Goal: Information Seeking & Learning: Learn about a topic

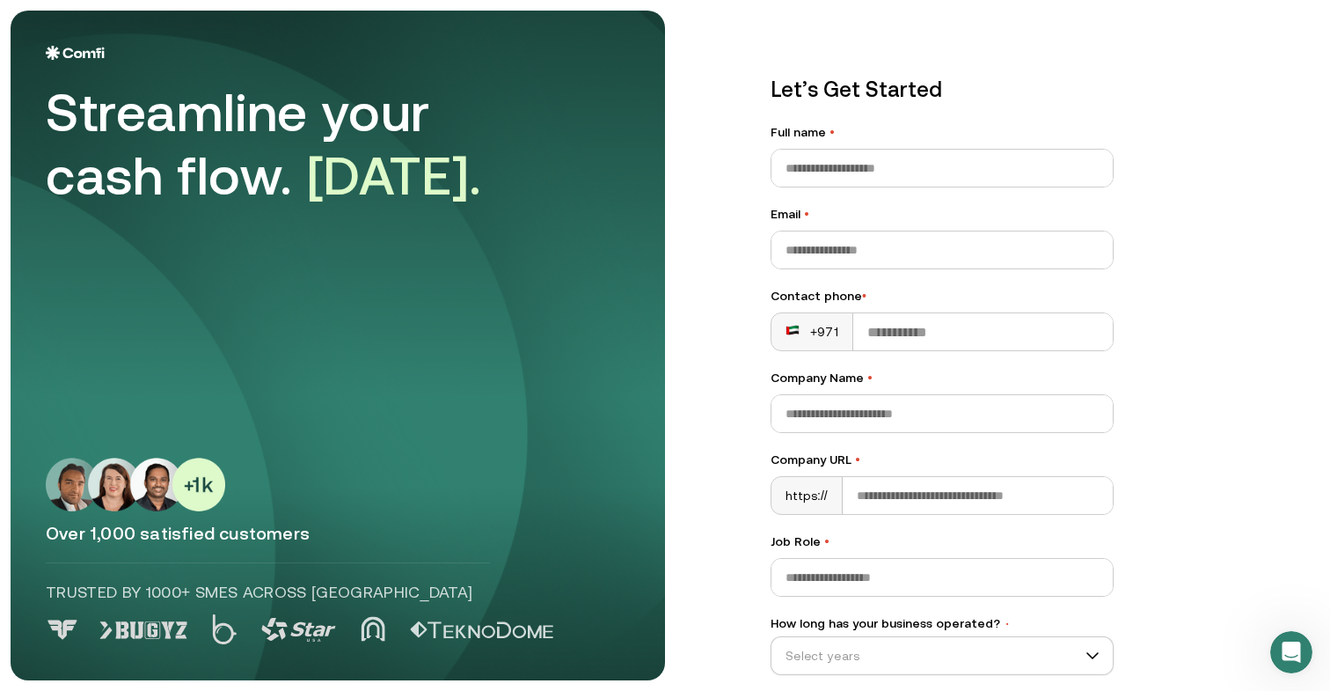
scroll to position [161, 0]
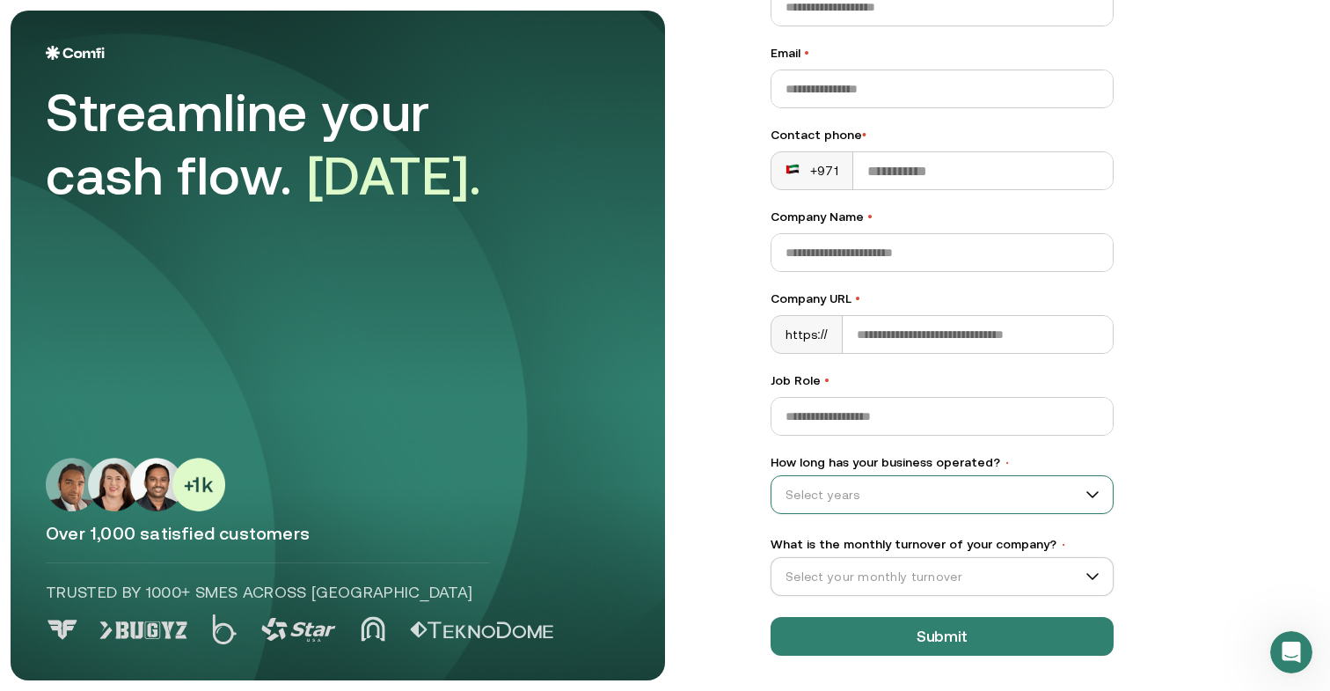
click at [888, 508] on div "Select years" at bounding box center [942, 494] width 343 height 39
click at [840, 545] on div "0–12 months" at bounding box center [942, 539] width 306 height 19
click at [828, 573] on input "What is the monthly turnover of your company? •" at bounding box center [933, 576] width 325 height 26
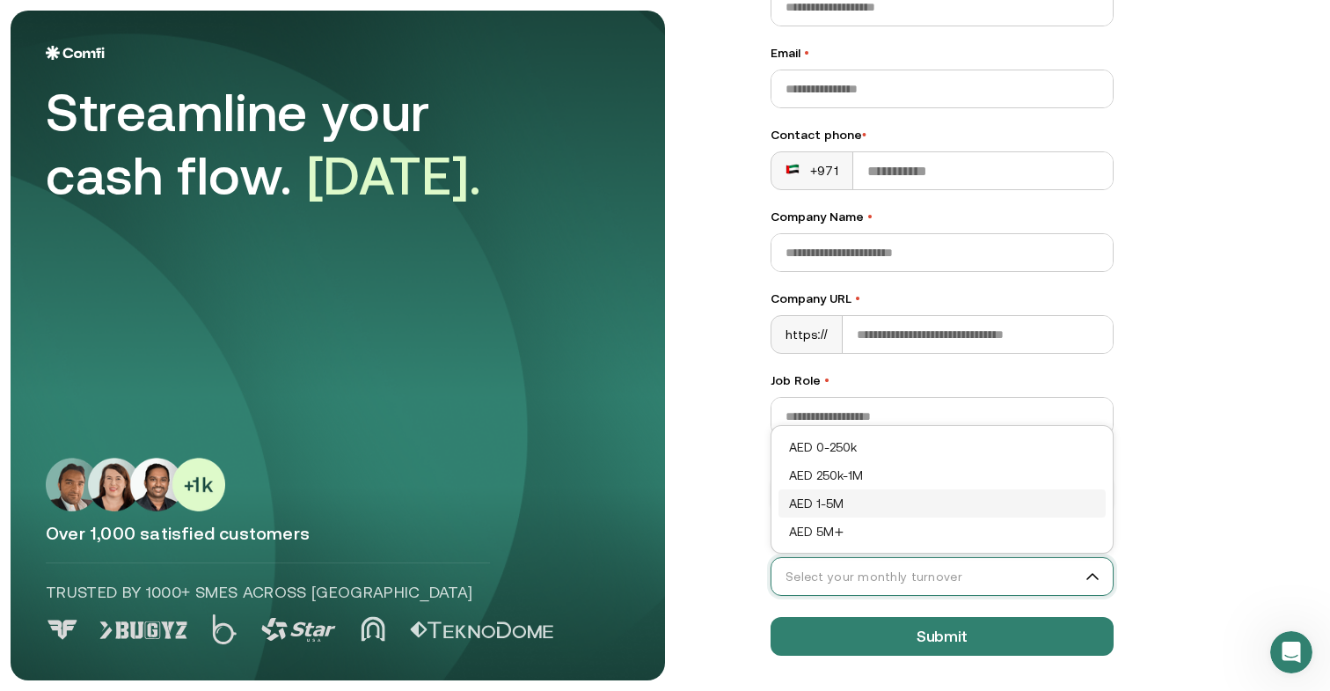
click at [831, 497] on div "AED 1-5M" at bounding box center [942, 503] width 306 height 19
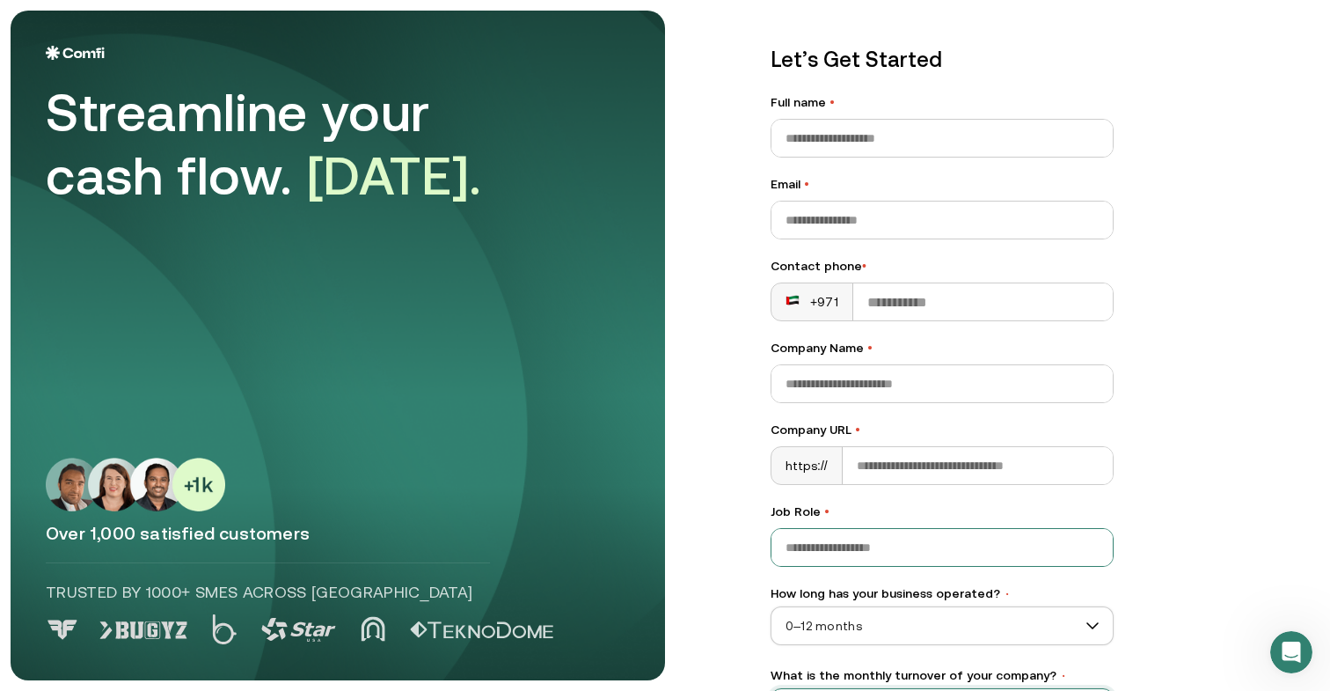
scroll to position [0, 0]
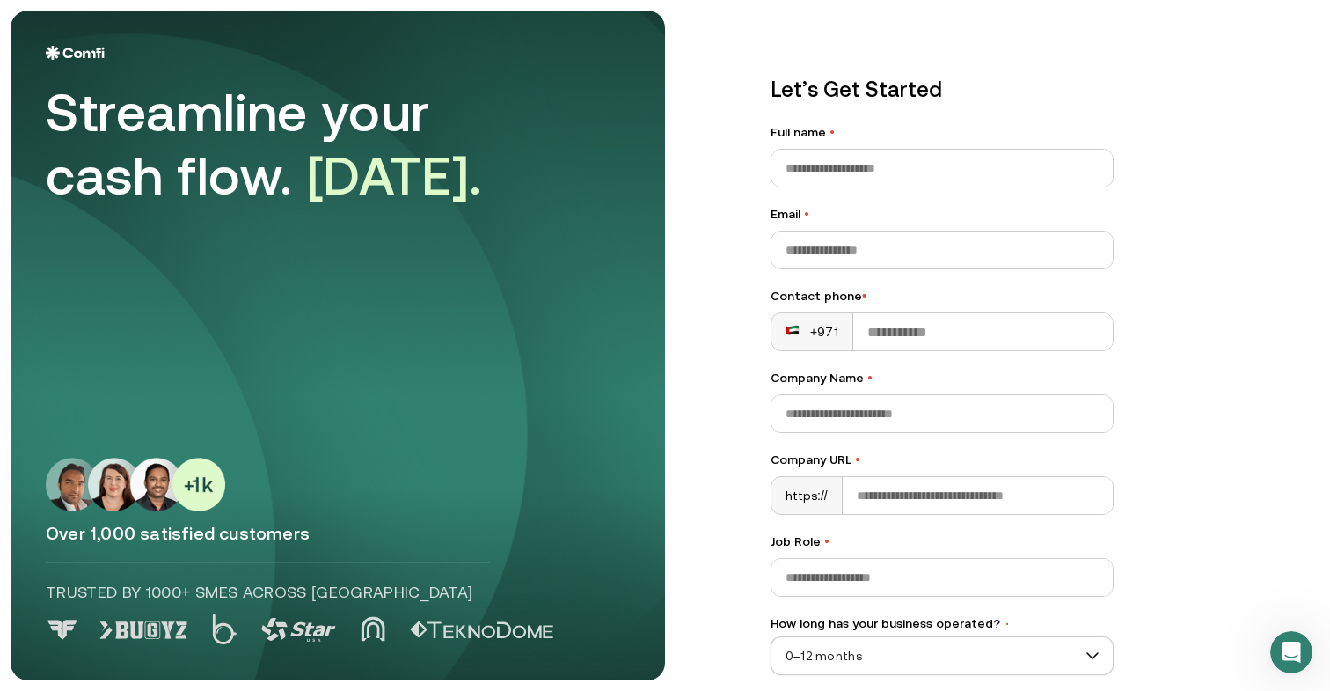
click at [234, 184] on div "Streamline your cash flow. [DATE]." at bounding box center [292, 144] width 493 height 127
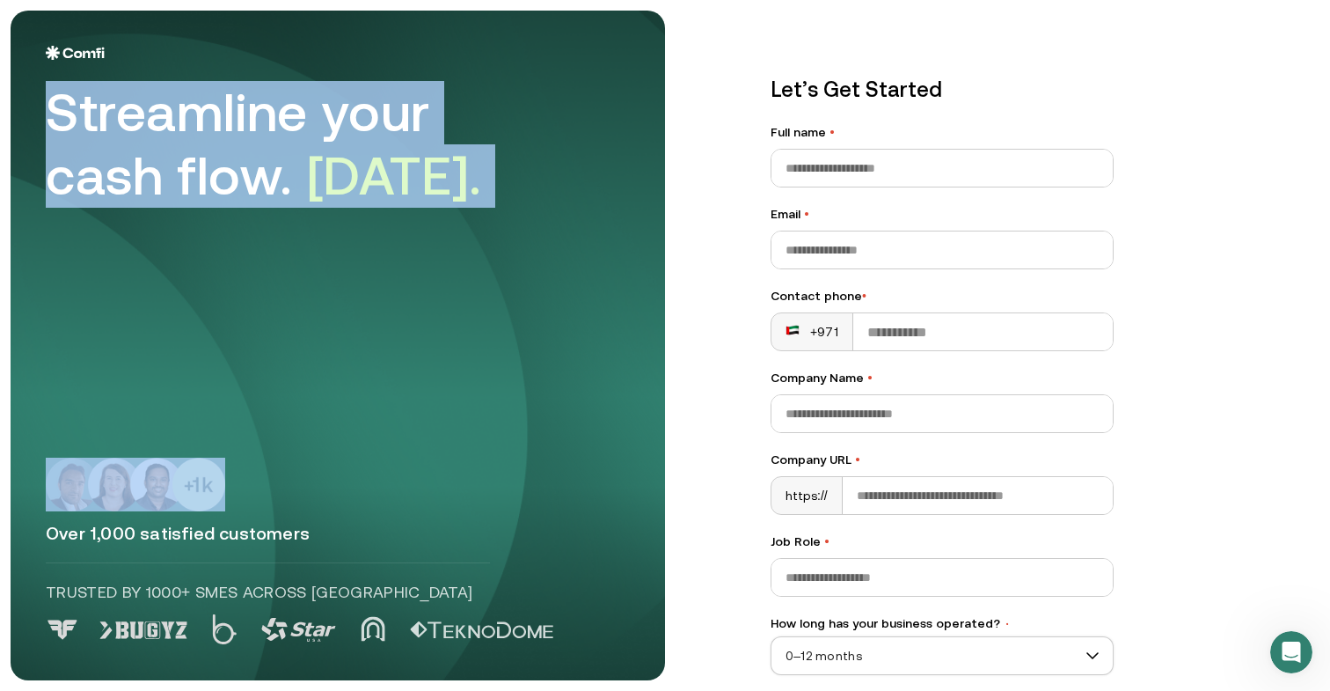
click at [234, 184] on div "Streamline your cash flow. [DATE]." at bounding box center [292, 144] width 493 height 127
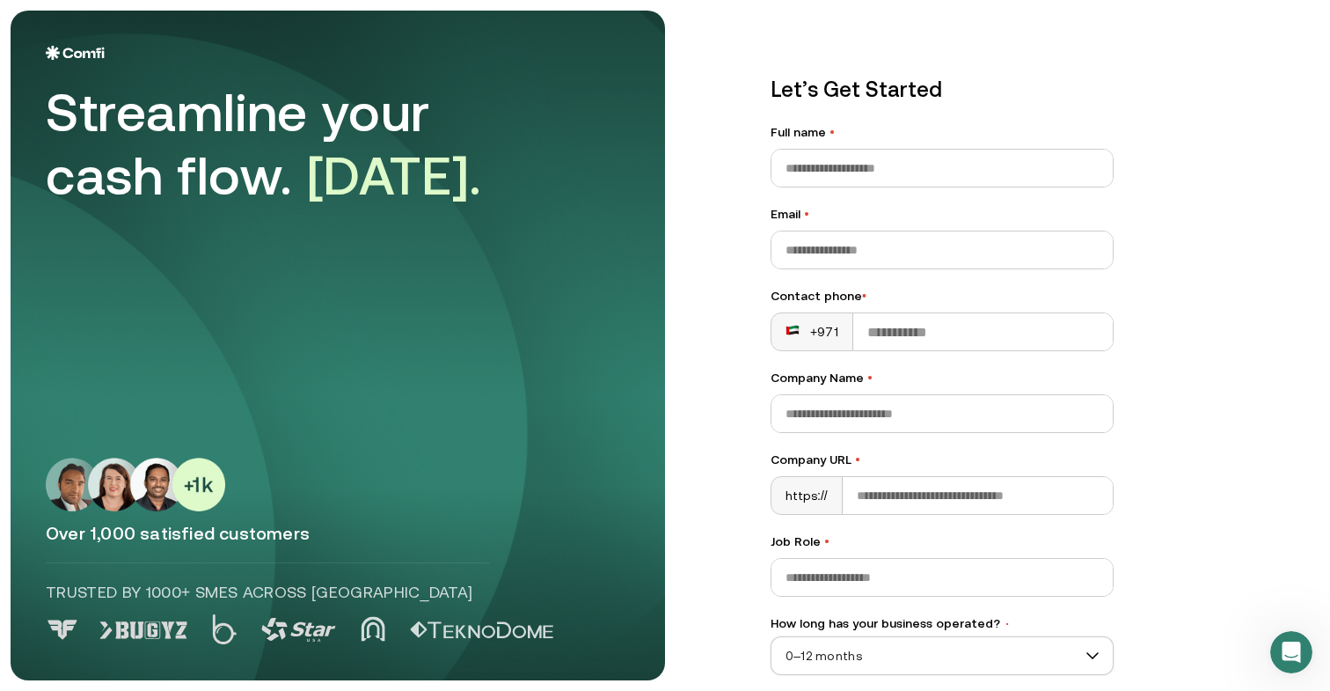
click at [170, 534] on p "Over 1,000 satisfied customers" at bounding box center [338, 533] width 584 height 23
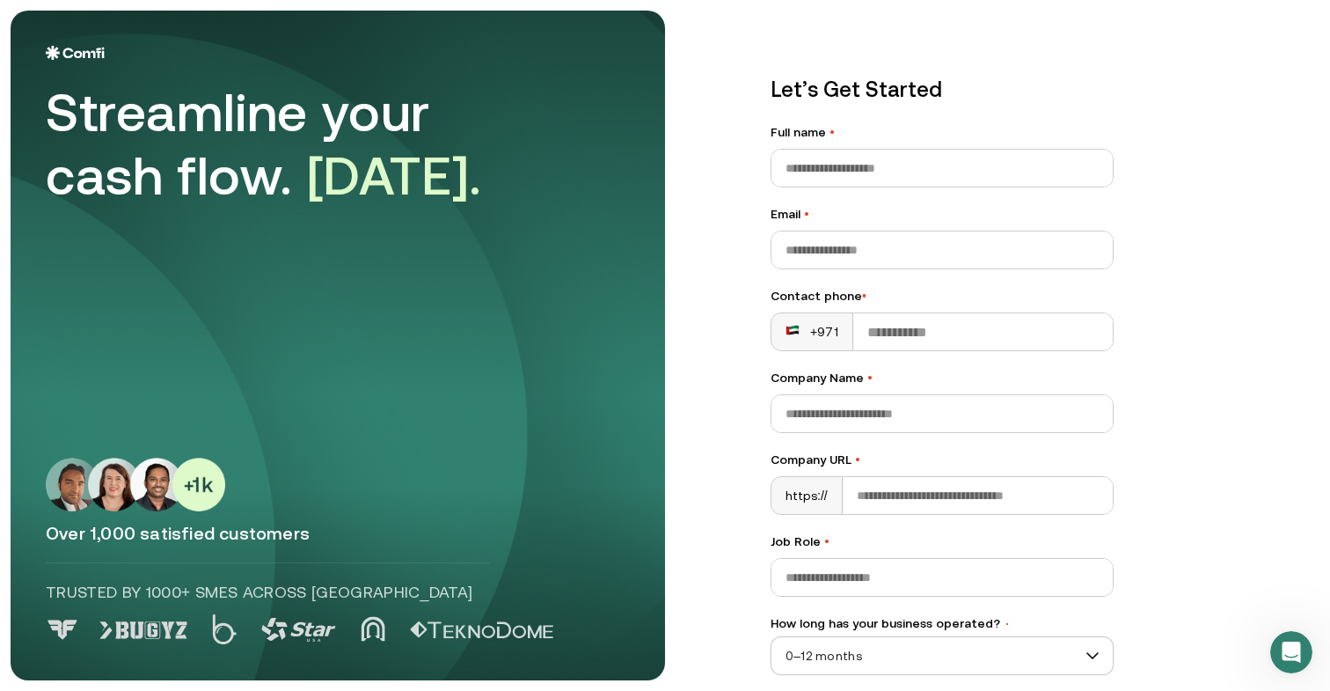
click at [161, 594] on p "Trusted by 1000+ SMEs across [GEOGRAPHIC_DATA]" at bounding box center [268, 592] width 444 height 23
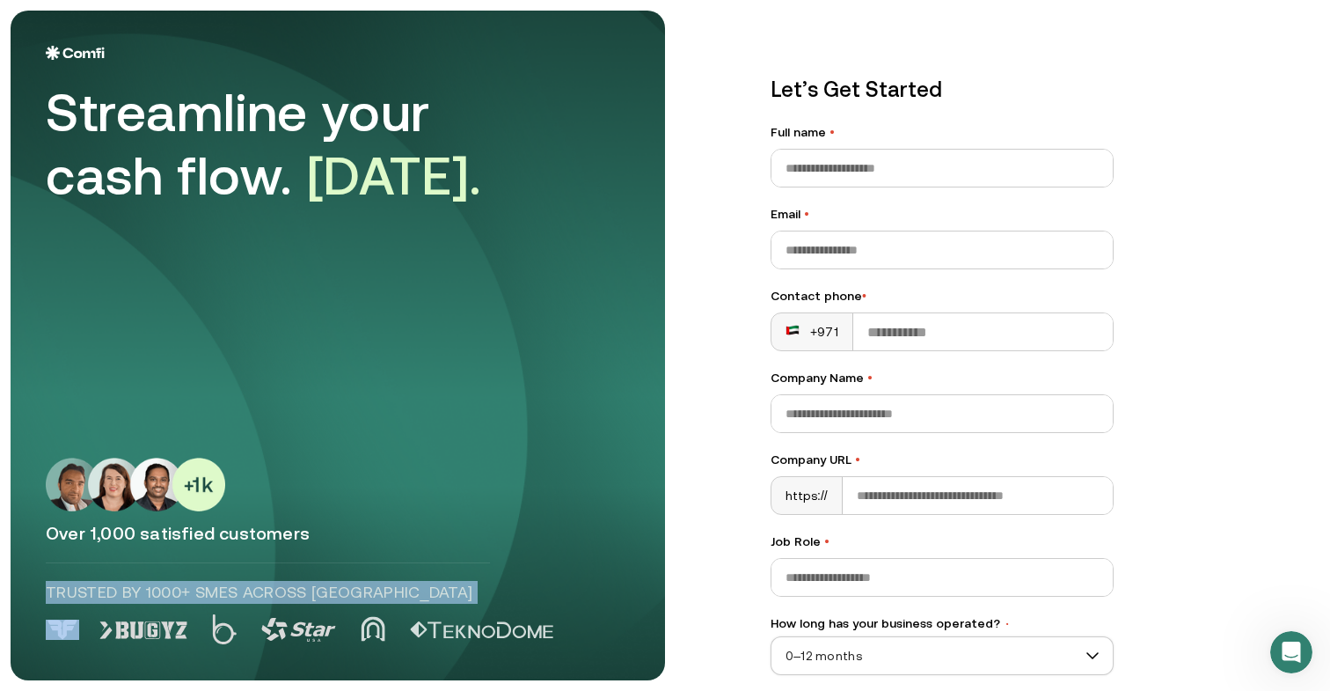
click at [161, 594] on p "Trusted by 1000+ SMEs across [GEOGRAPHIC_DATA]" at bounding box center [268, 592] width 444 height 23
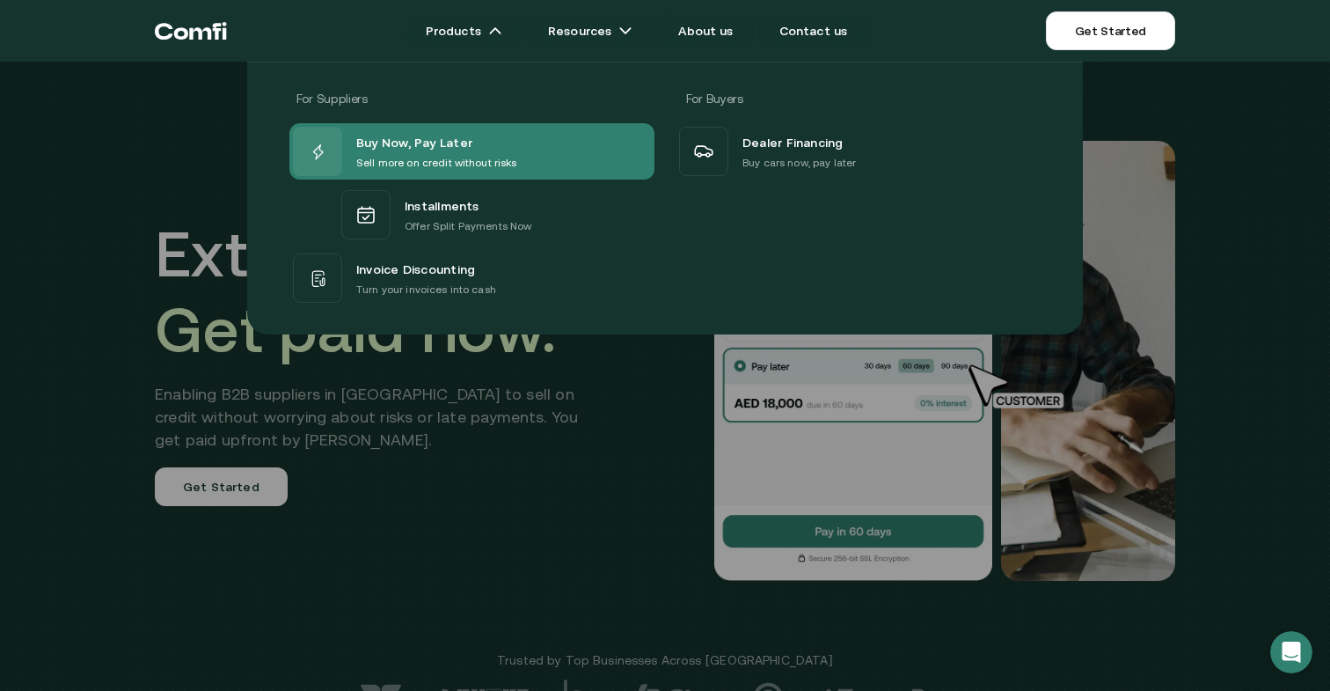
click at [460, 156] on p "Sell more on credit without risks" at bounding box center [436, 163] width 161 height 18
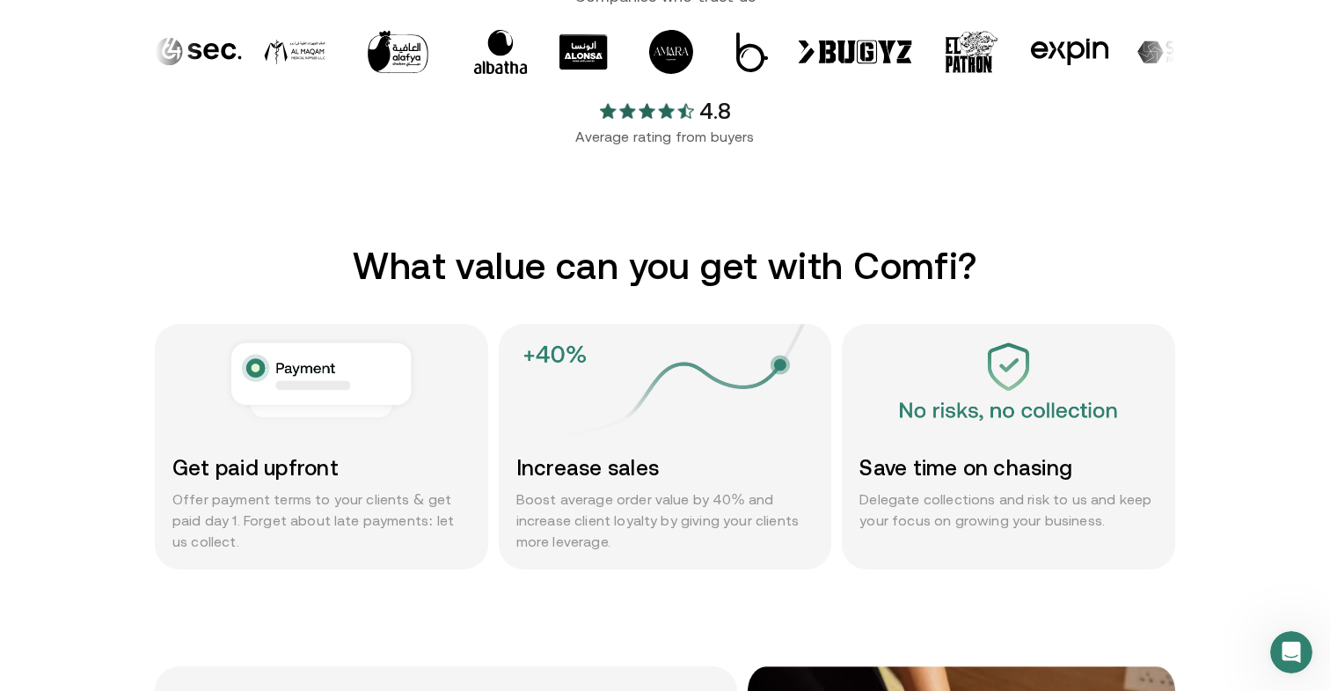
scroll to position [756, 0]
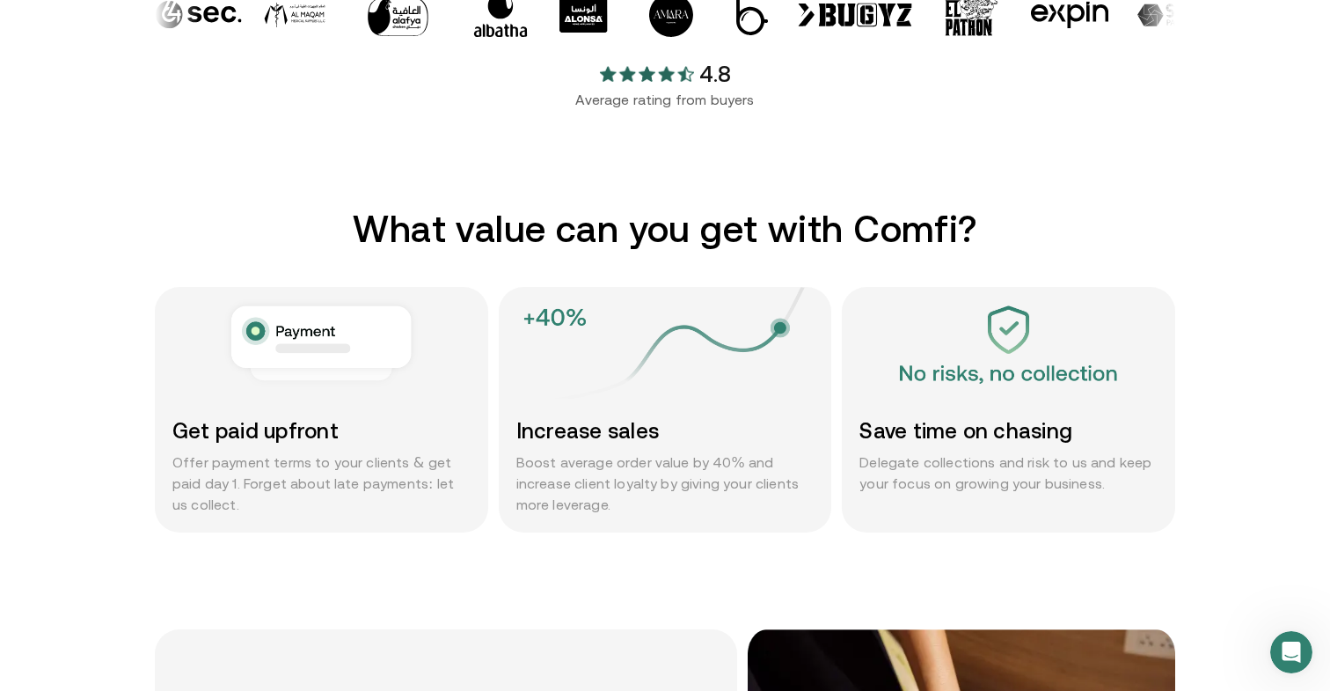
click at [243, 464] on p "Offer payment terms to your clients & get paid day 1. Forget about late payment…" at bounding box center [321, 482] width 298 height 63
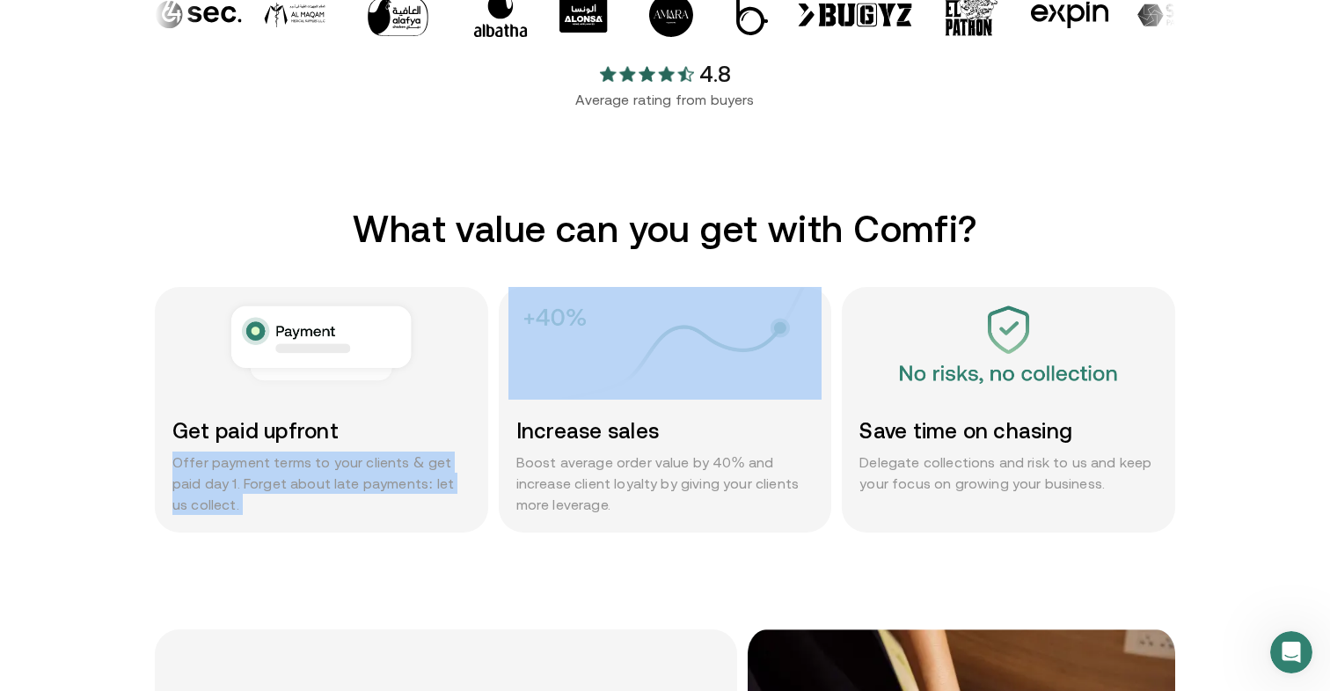
click at [243, 464] on p "Offer payment terms to your clients & get paid day 1. Forget about late payment…" at bounding box center [321, 482] width 298 height 63
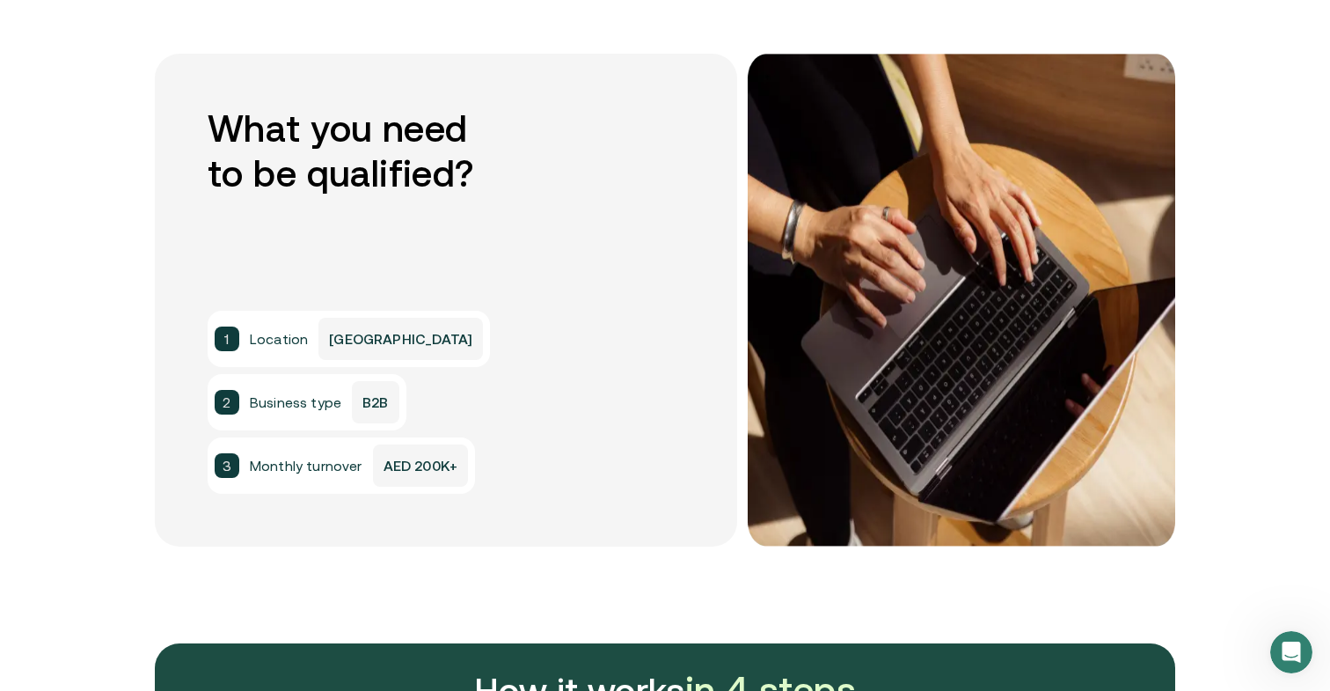
scroll to position [1334, 0]
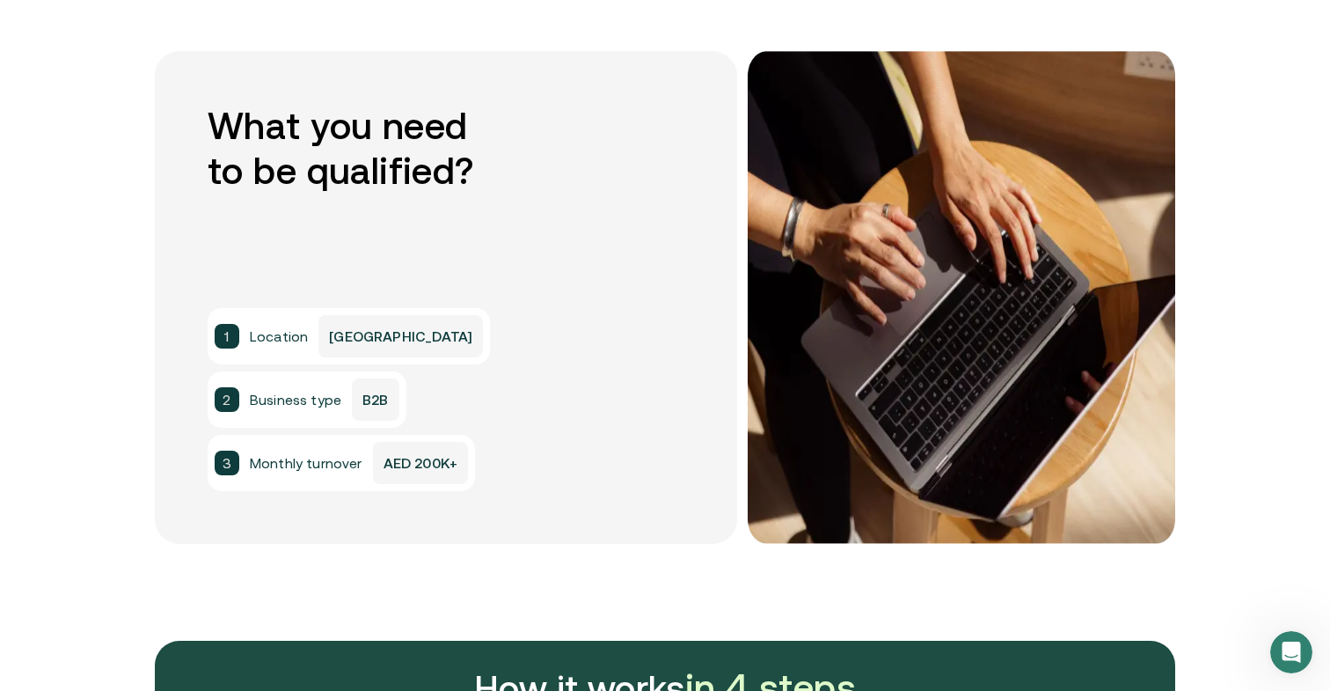
click at [356, 127] on h2 "What you need to be qualified?" at bounding box center [446, 149] width 477 height 90
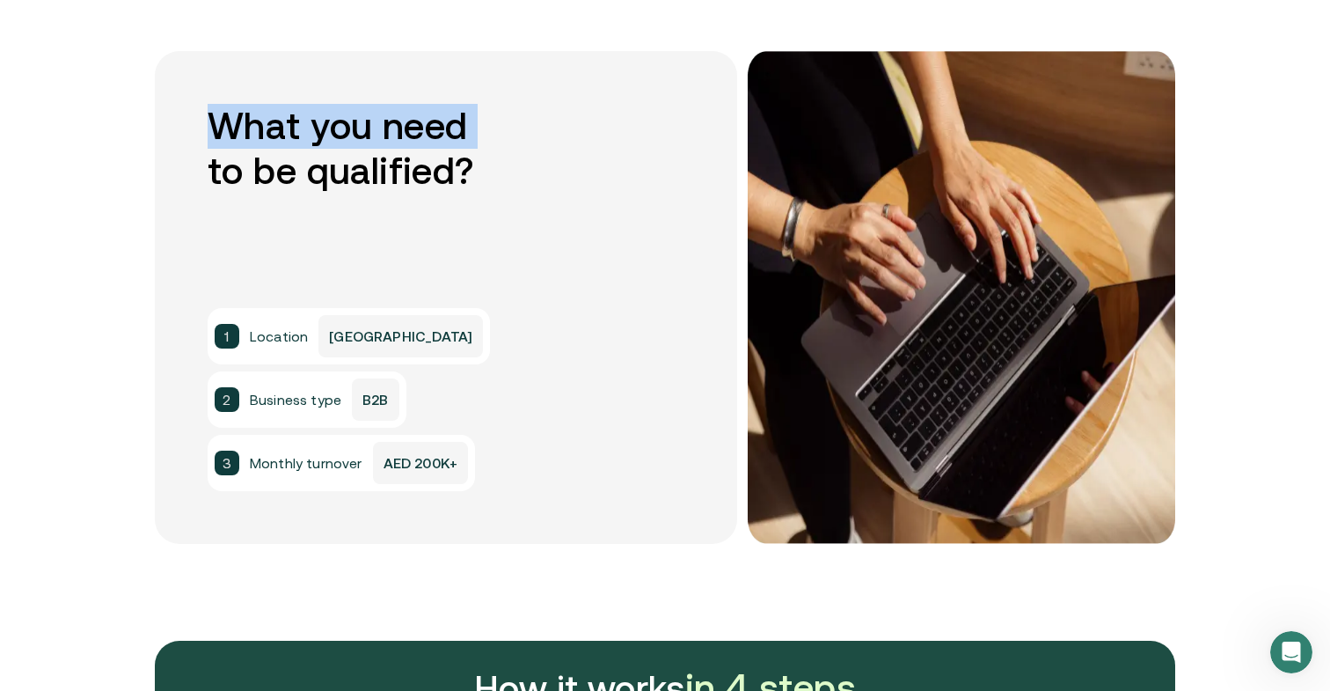
click at [356, 127] on h2 "What you need to be qualified?" at bounding box center [446, 149] width 477 height 90
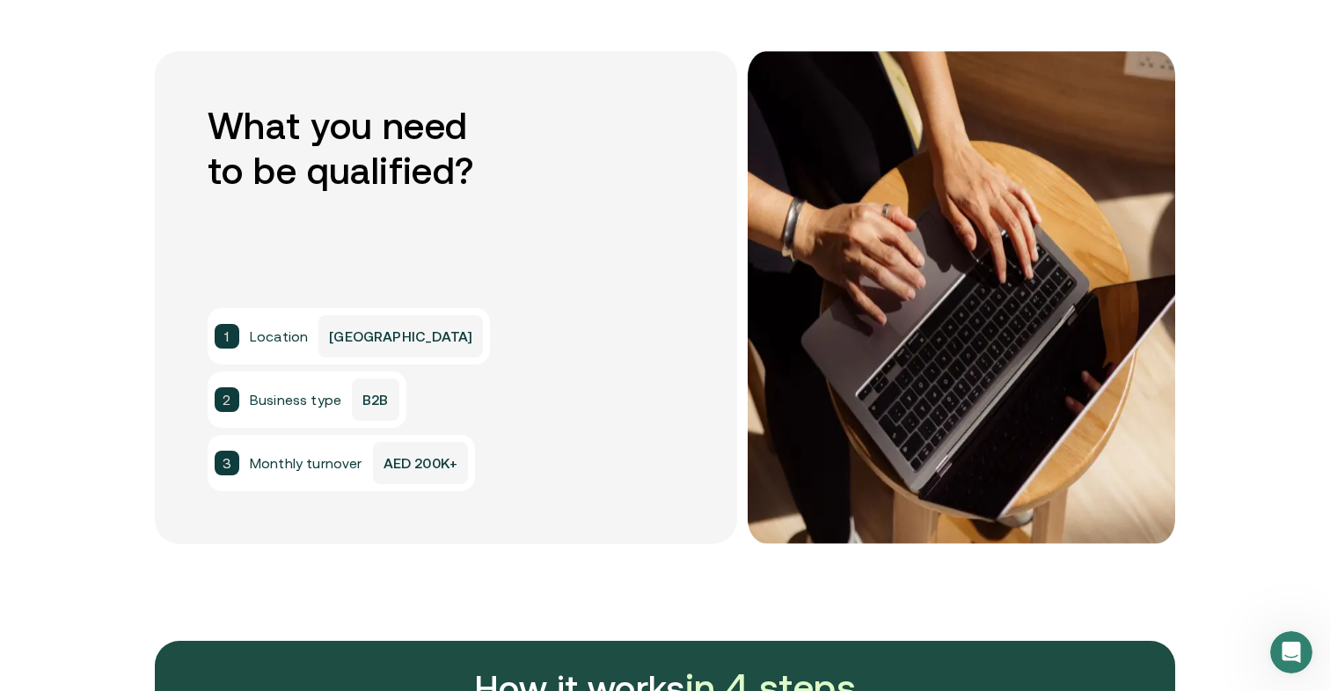
click at [293, 398] on span "Business type" at bounding box center [295, 399] width 91 height 21
